Goal: Navigation & Orientation: Find specific page/section

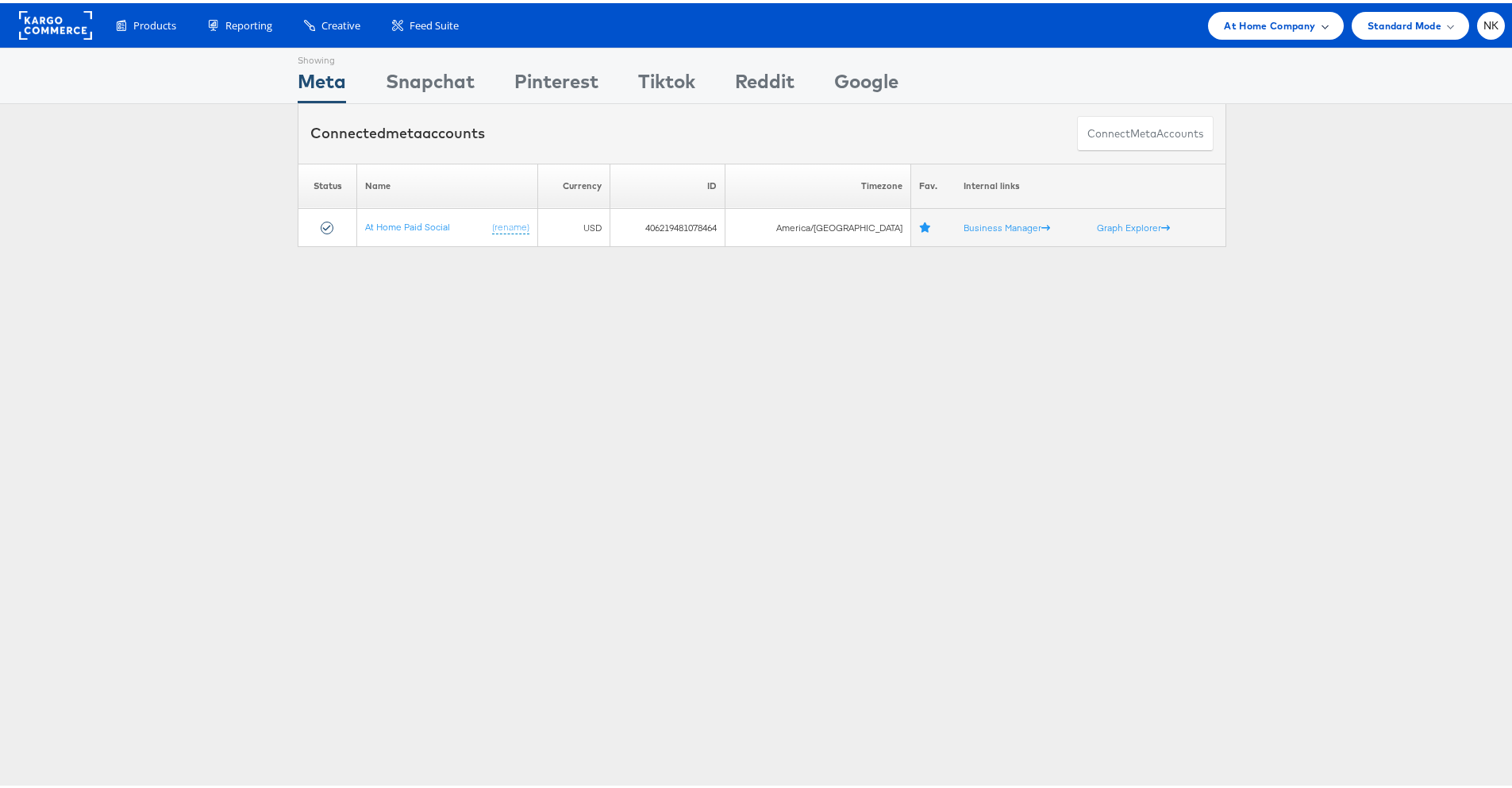
click at [1279, 29] on span "At Home Company" at bounding box center [1269, 22] width 91 height 16
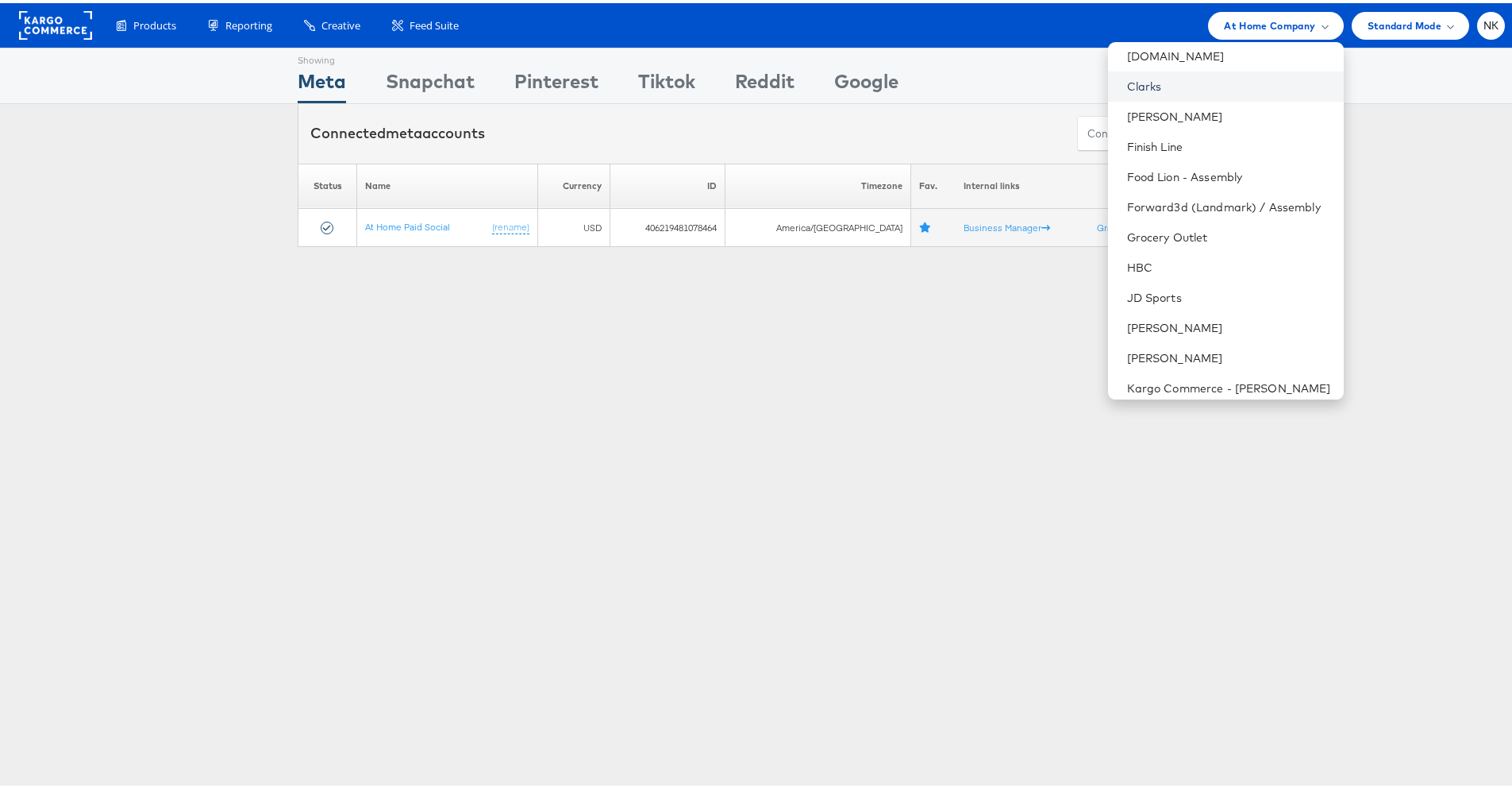
scroll to position [324, 0]
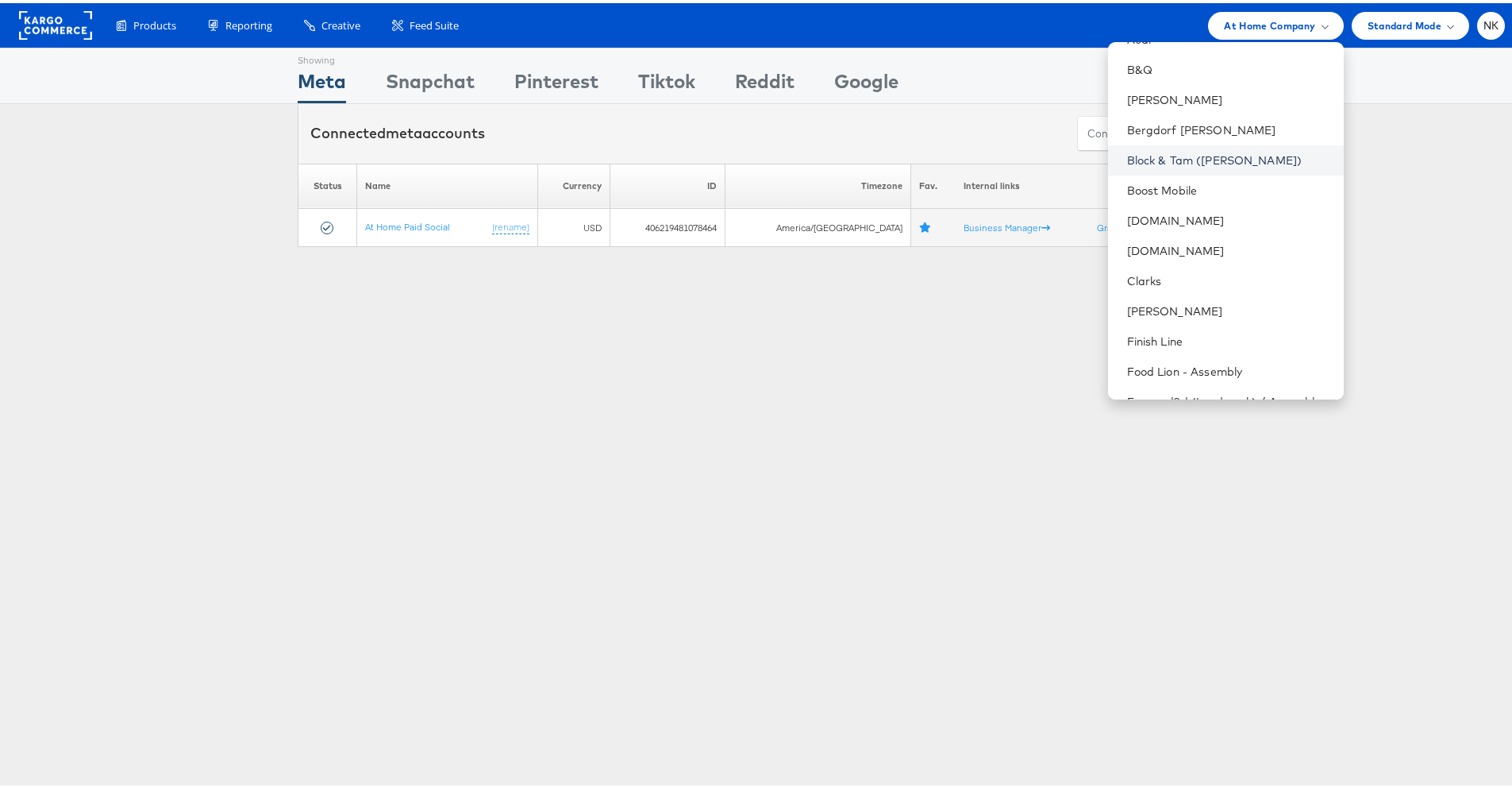
click at [1192, 162] on link "Block & Tam (Veronica Beard)" at bounding box center [1229, 157] width 204 height 16
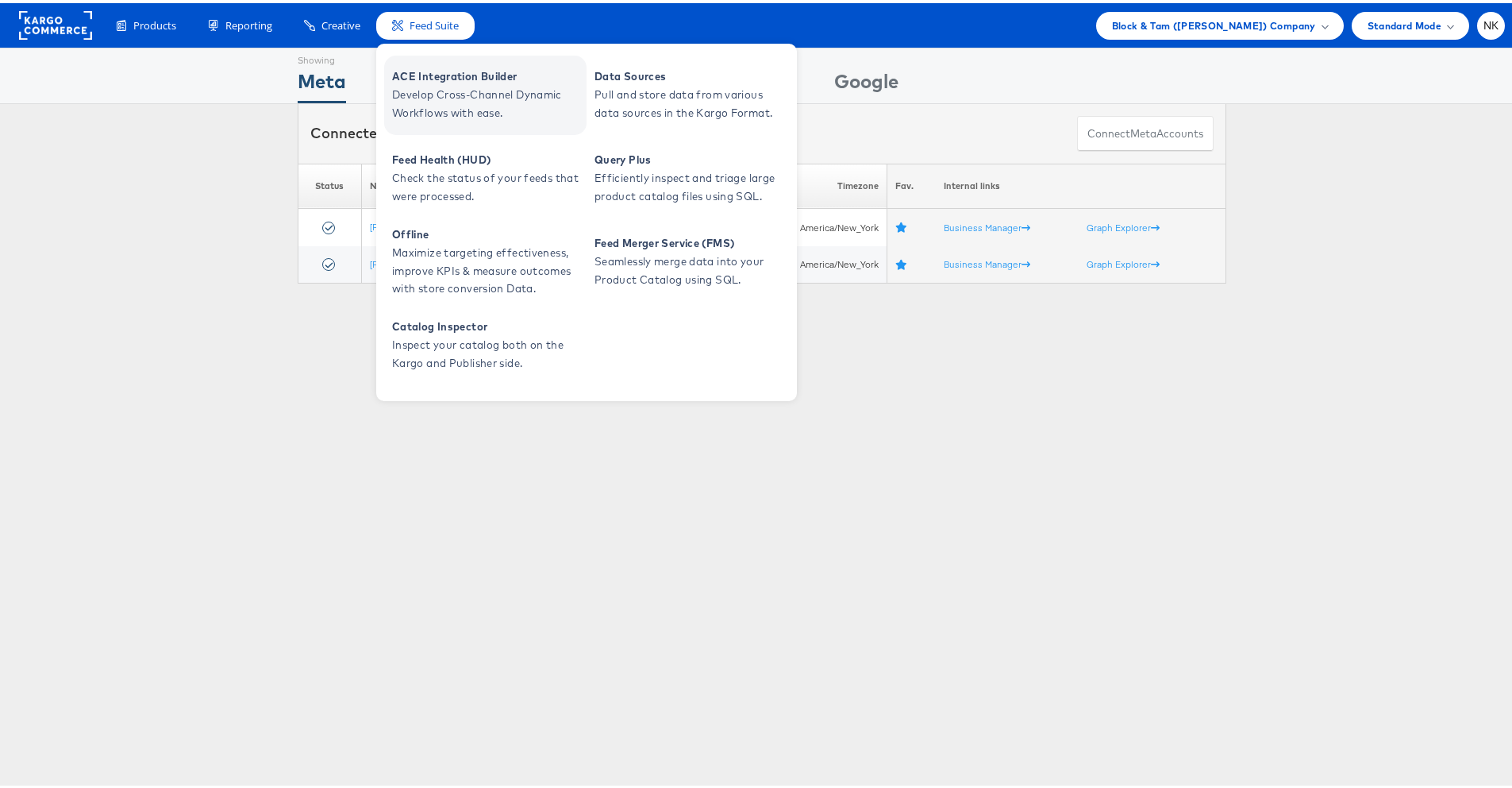
click at [454, 79] on span "ACE Integration Builder" at bounding box center [488, 73] width 191 height 18
